Goal: Navigation & Orientation: Go to known website

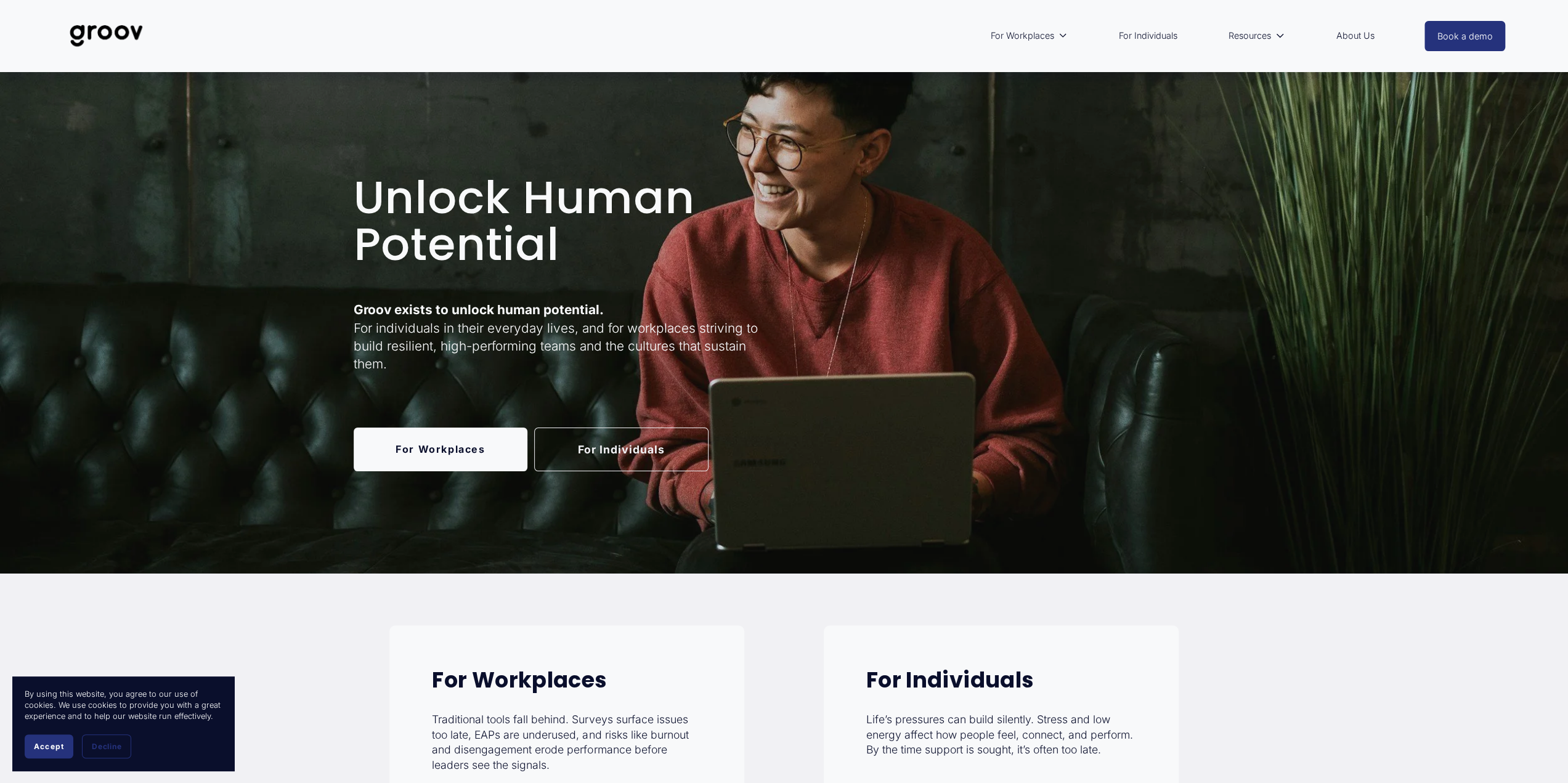
click at [623, 449] on link "For Individuals" at bounding box center [621, 449] width 174 height 44
click at [623, 448] on link "For Individuals" at bounding box center [621, 449] width 174 height 44
